Goal: Navigation & Orientation: Find specific page/section

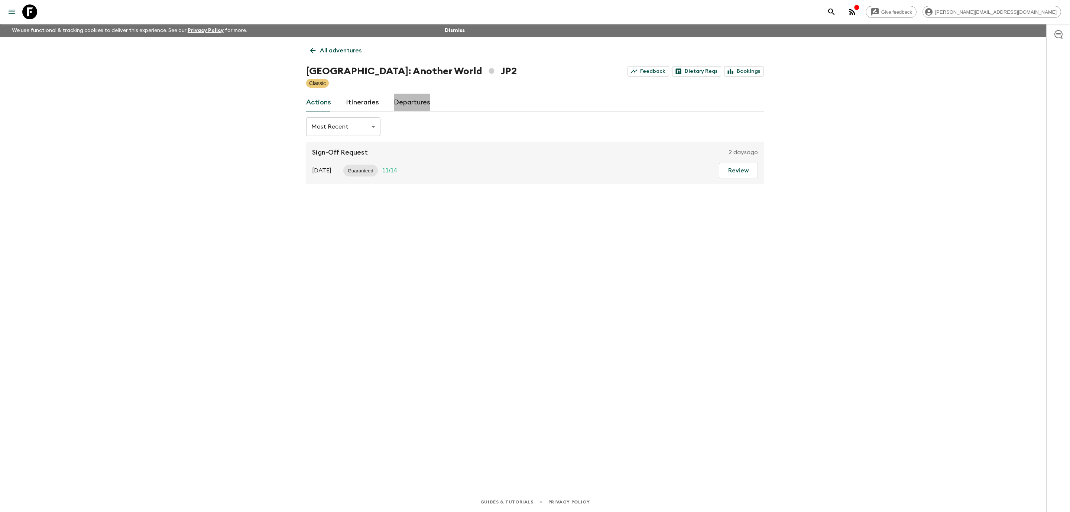
click at [402, 98] on link "Departures" at bounding box center [412, 103] width 36 height 18
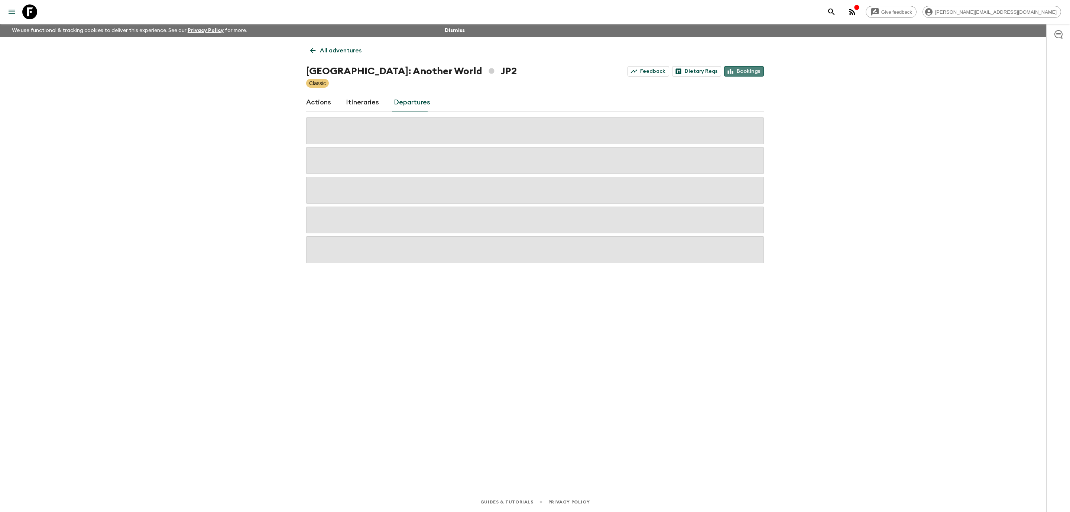
click at [753, 69] on link "Bookings" at bounding box center [744, 71] width 40 height 10
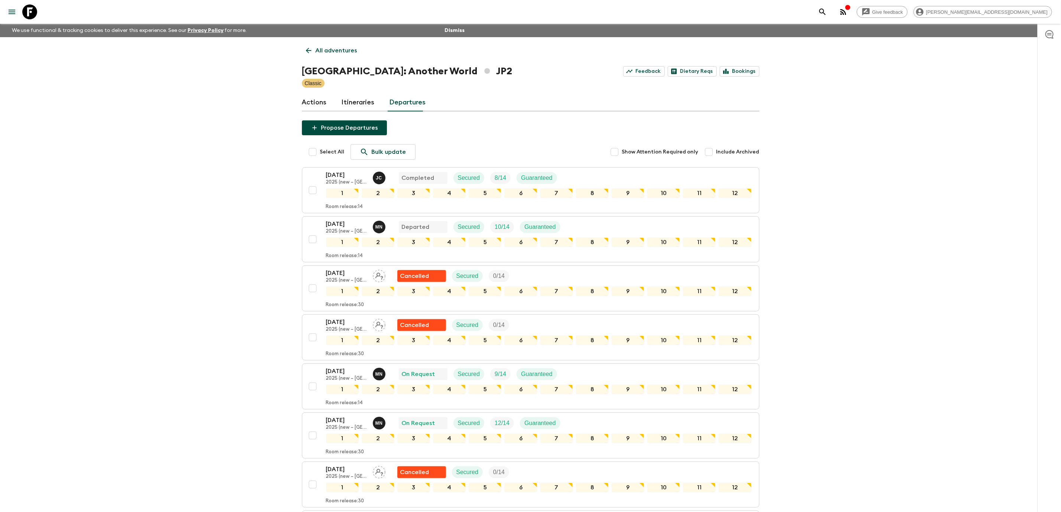
click at [33, 12] on icon at bounding box center [29, 11] width 15 height 15
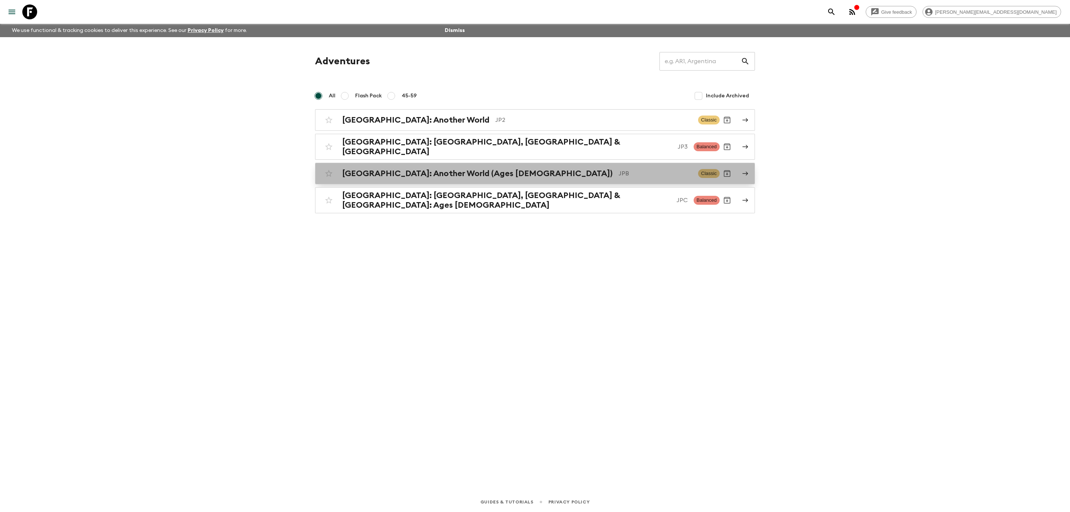
click at [619, 174] on p "JPB" at bounding box center [656, 173] width 74 height 9
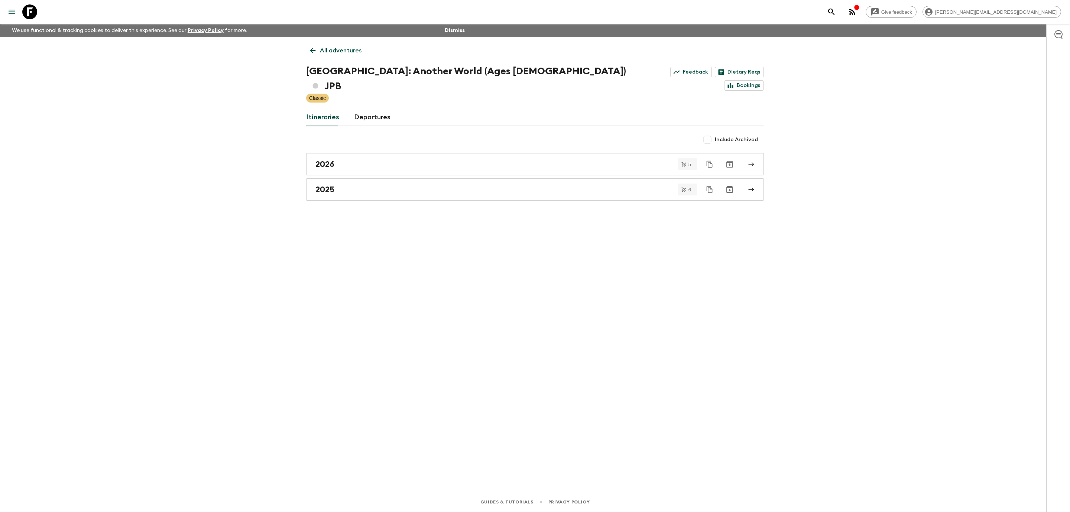
click at [528, 185] on div "2025" at bounding box center [527, 190] width 425 height 10
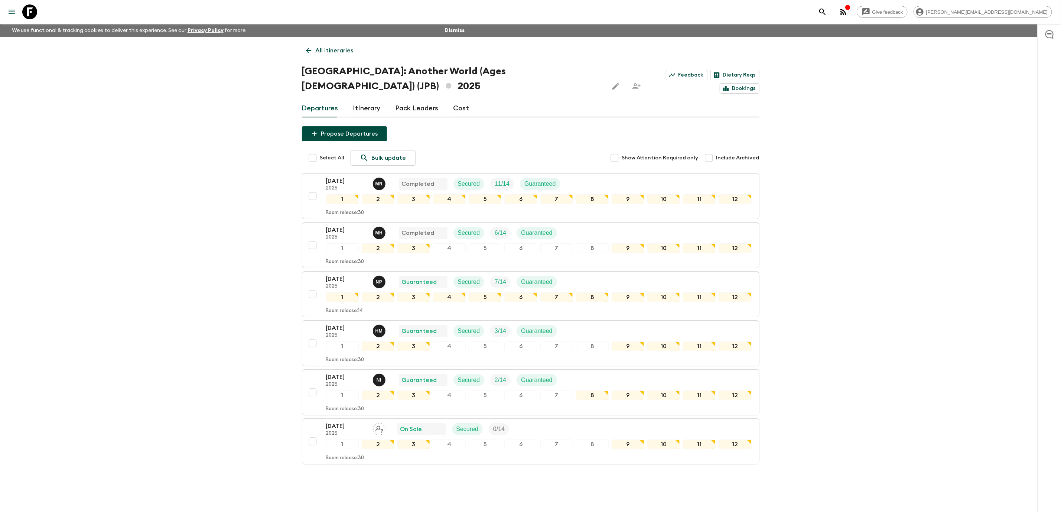
click at [25, 14] on icon at bounding box center [29, 11] width 15 height 15
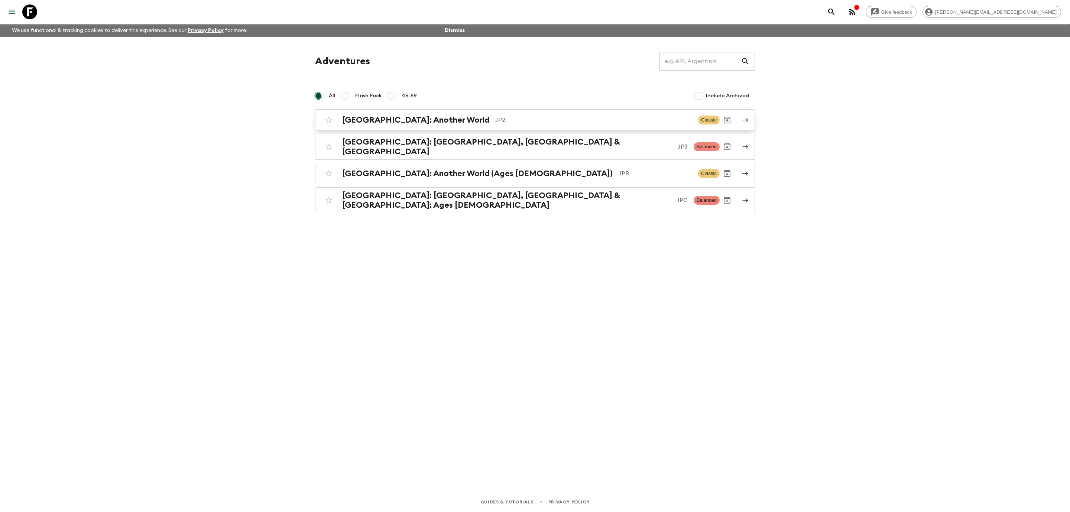
click at [593, 123] on p "JP2" at bounding box center [593, 120] width 197 height 9
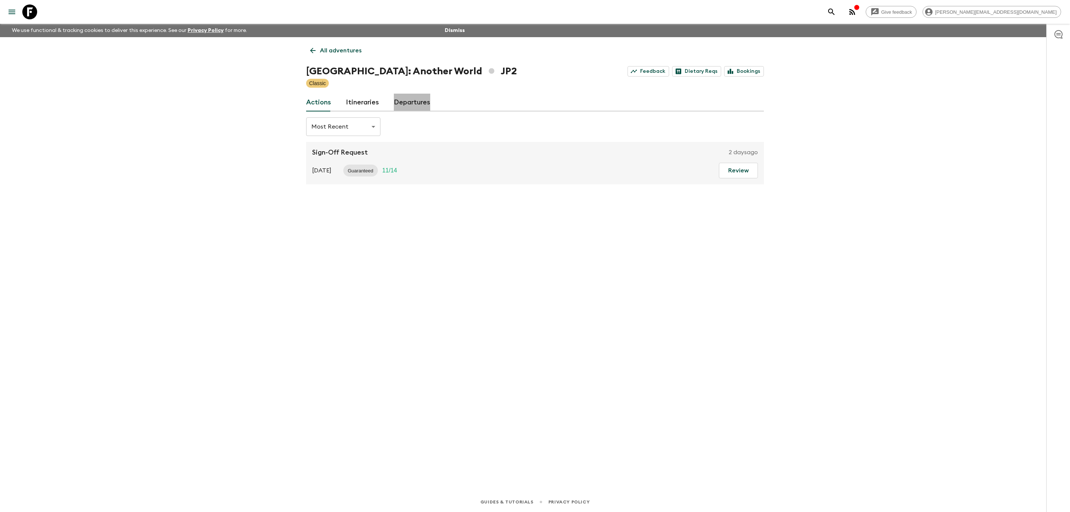
click at [415, 101] on link "Departures" at bounding box center [412, 103] width 36 height 18
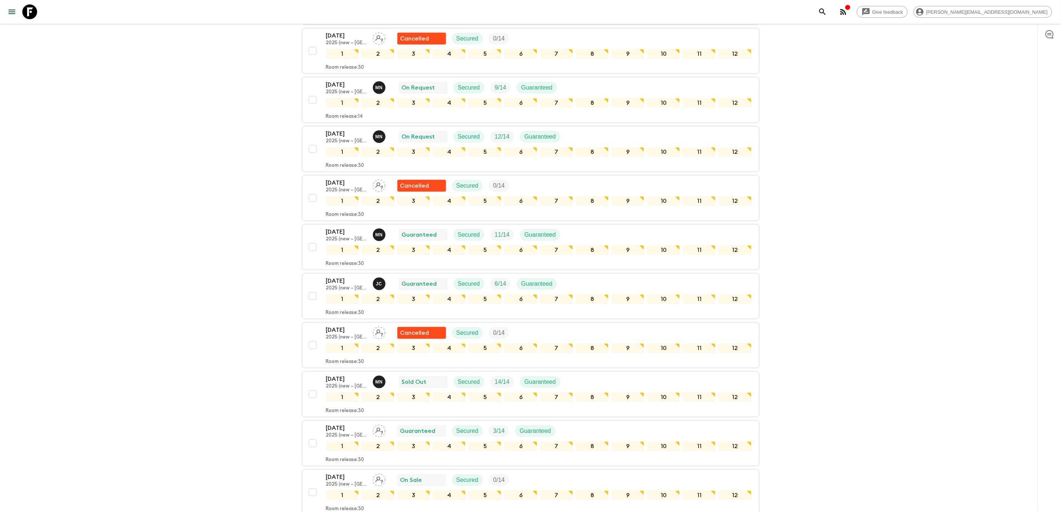
drag, startPoint x: 880, startPoint y: 145, endPoint x: 1012, endPoint y: 115, distance: 136.0
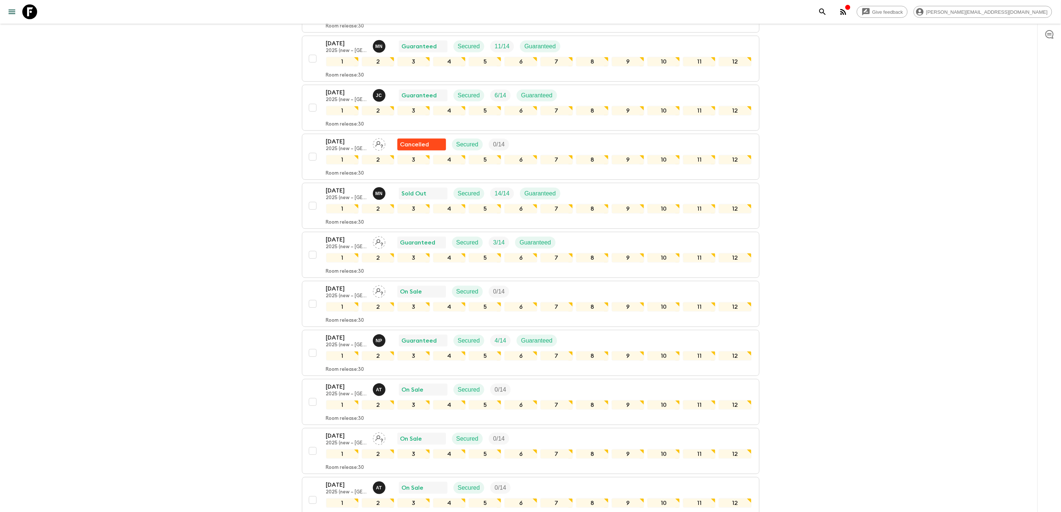
scroll to position [481, 0]
